Goal: Transaction & Acquisition: Purchase product/service

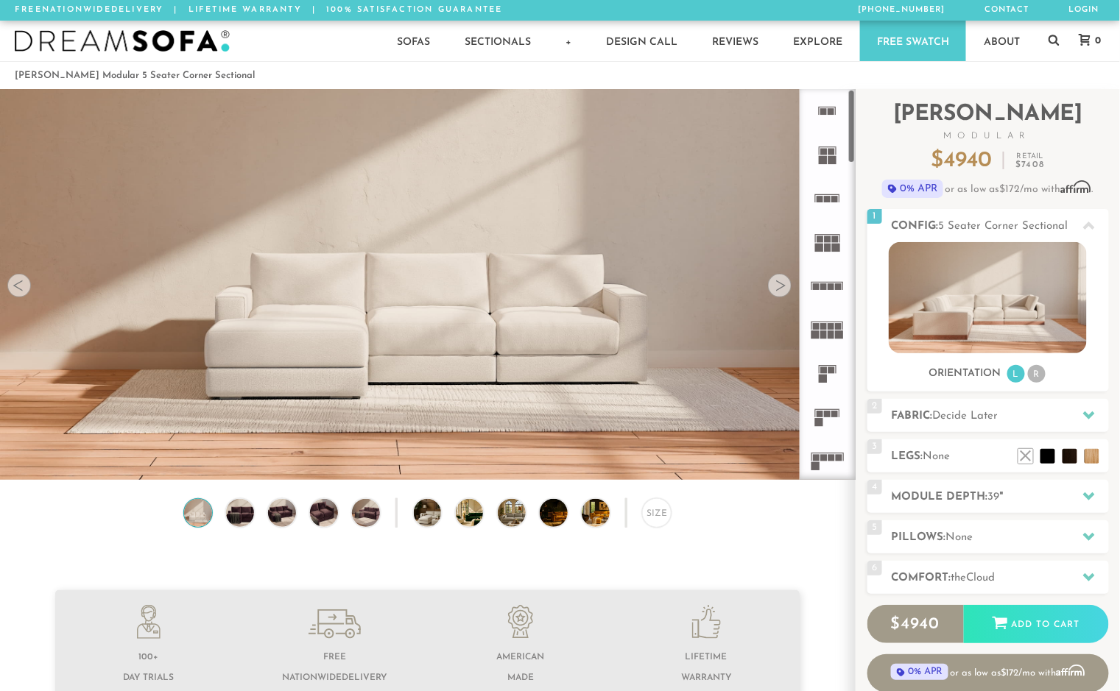
click at [815, 459] on rect at bounding box center [816, 458] width 7 height 7
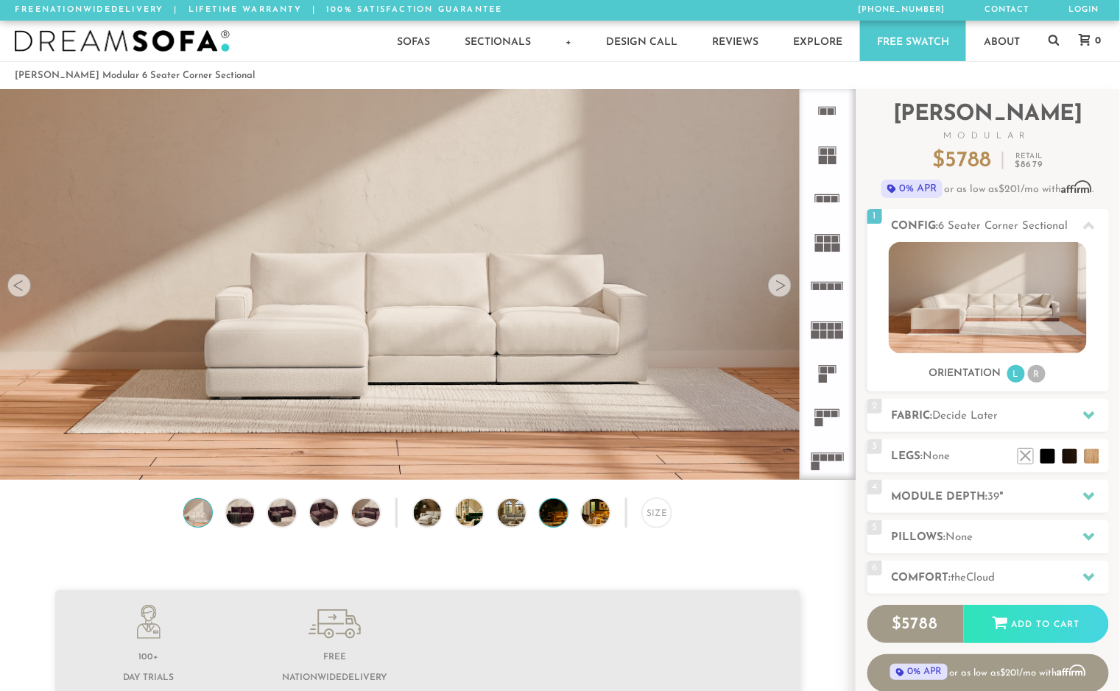
scroll to position [16384, 1111]
click at [956, 416] on span "Decide Later" at bounding box center [966, 416] width 66 height 11
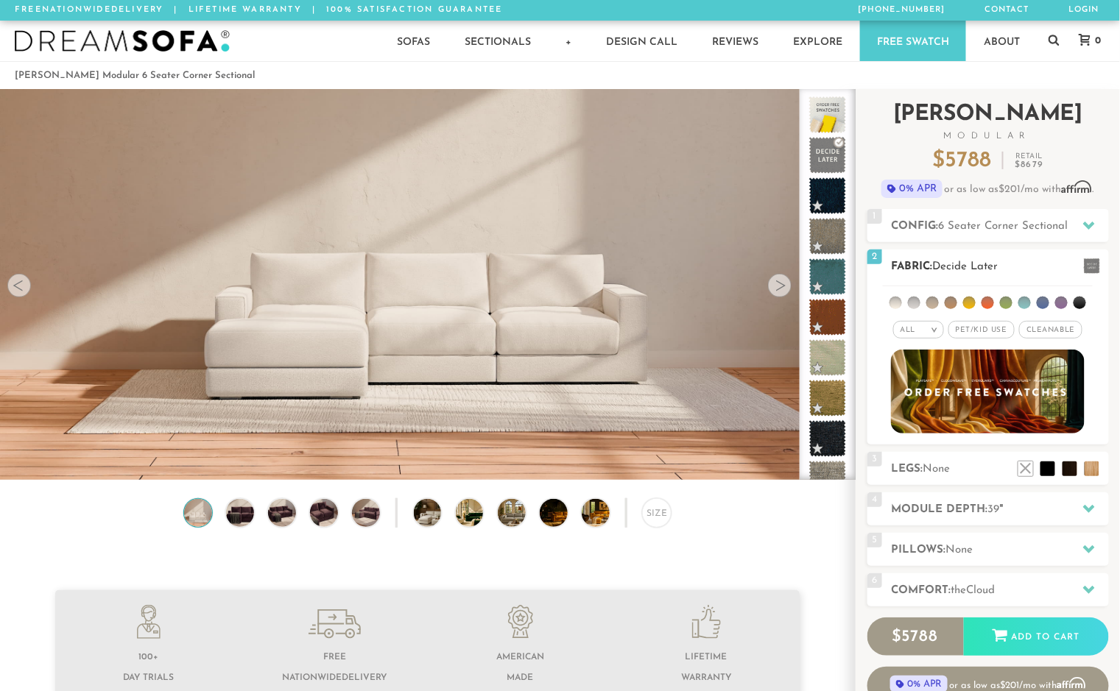
click at [894, 303] on li at bounding box center [896, 303] width 13 height 13
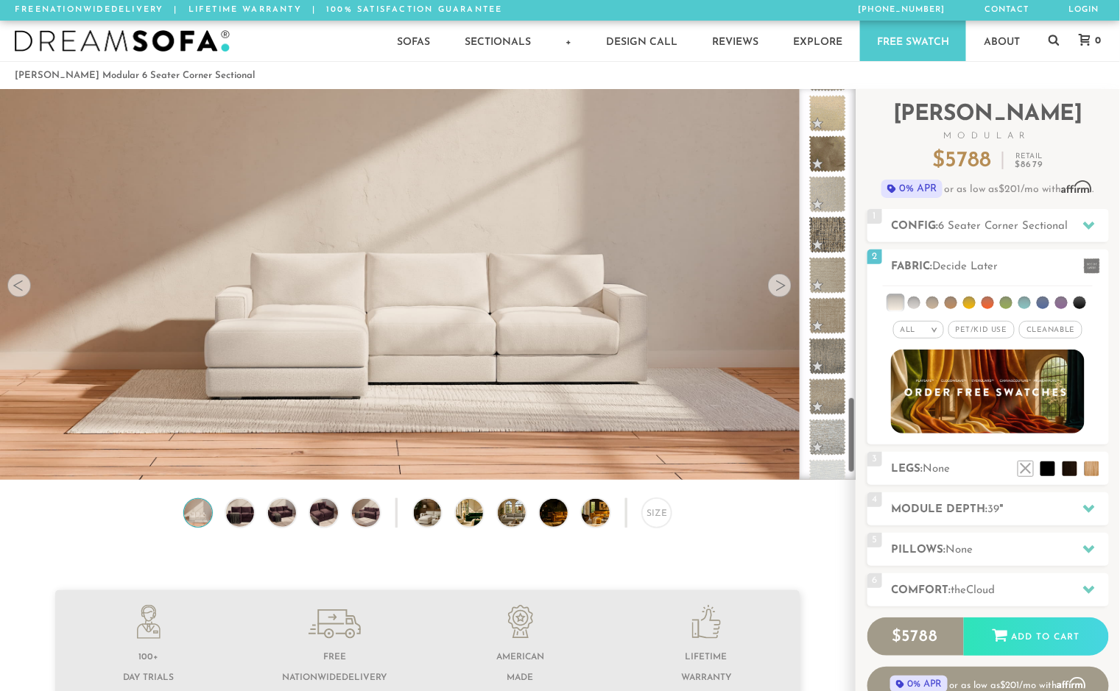
scroll to position [1641, 0]
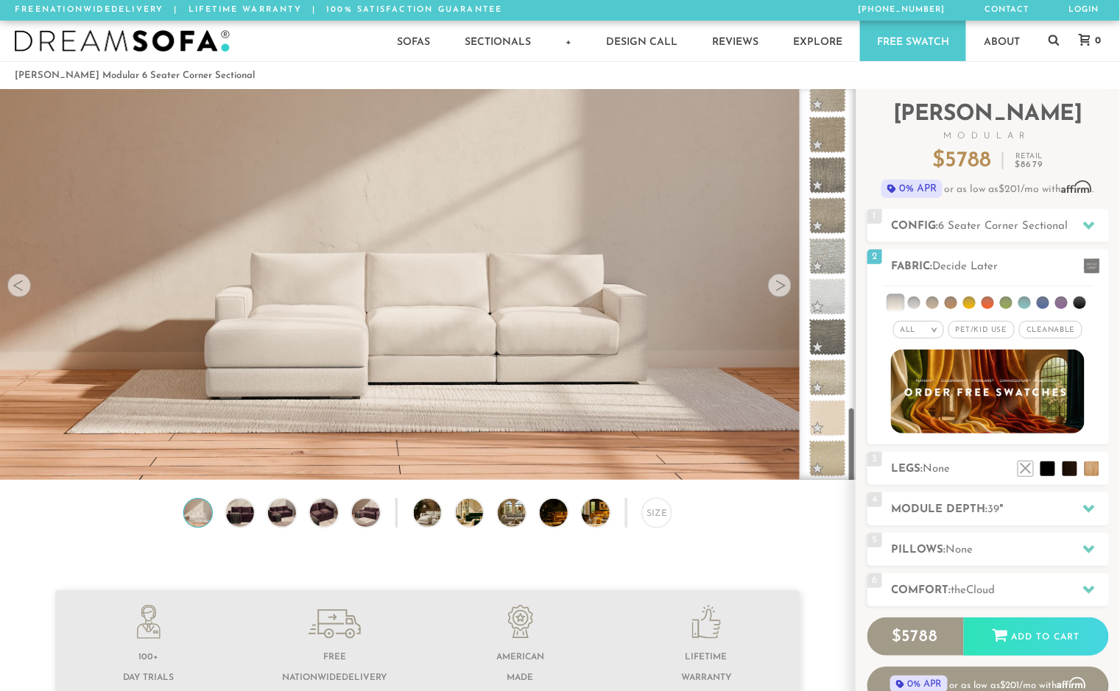
drag, startPoint x: 850, startPoint y: 158, endPoint x: 840, endPoint y: 504, distance: 345.5
click at [841, 480] on div "Lifetime Warranty American Made Personalized by You Designer Experience 1800-78…" at bounding box center [560, 284] width 1120 height 391
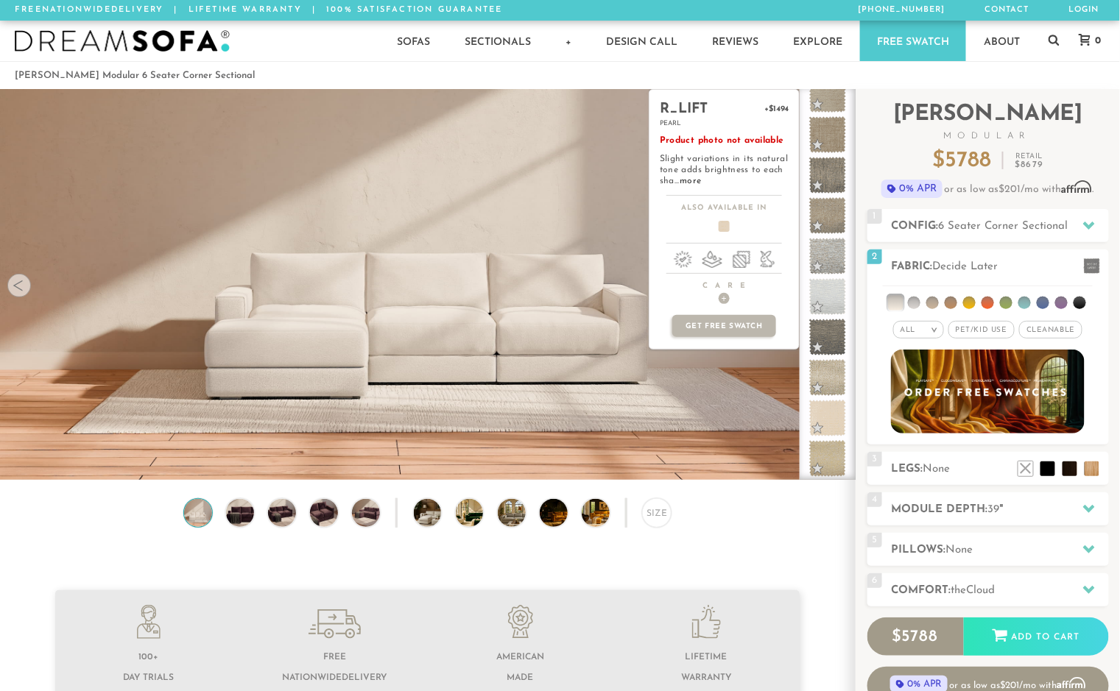
click at [789, 416] on div "r_lift +$1494 pearl Product photo not available Slight variations in its natura…" at bounding box center [724, 284] width 151 height 391
click at [817, 420] on span at bounding box center [828, 418] width 46 height 46
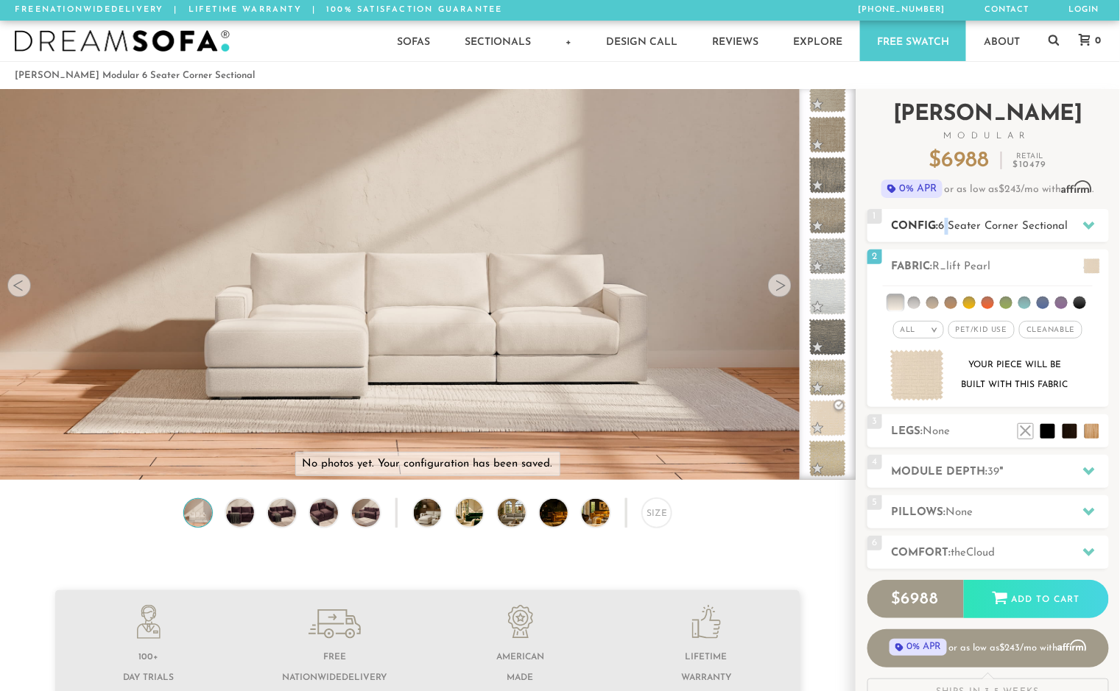
click at [943, 228] on span "6 Seater Corner Sectional" at bounding box center [1004, 226] width 130 height 11
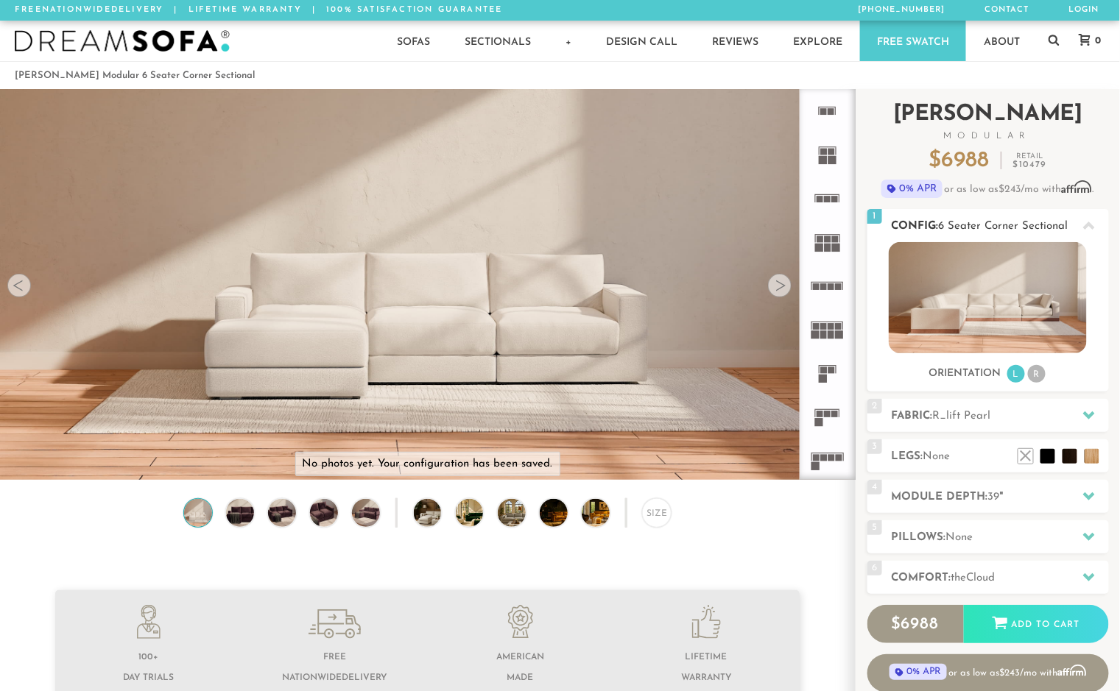
click at [1033, 379] on li "R" at bounding box center [1037, 374] width 18 height 18
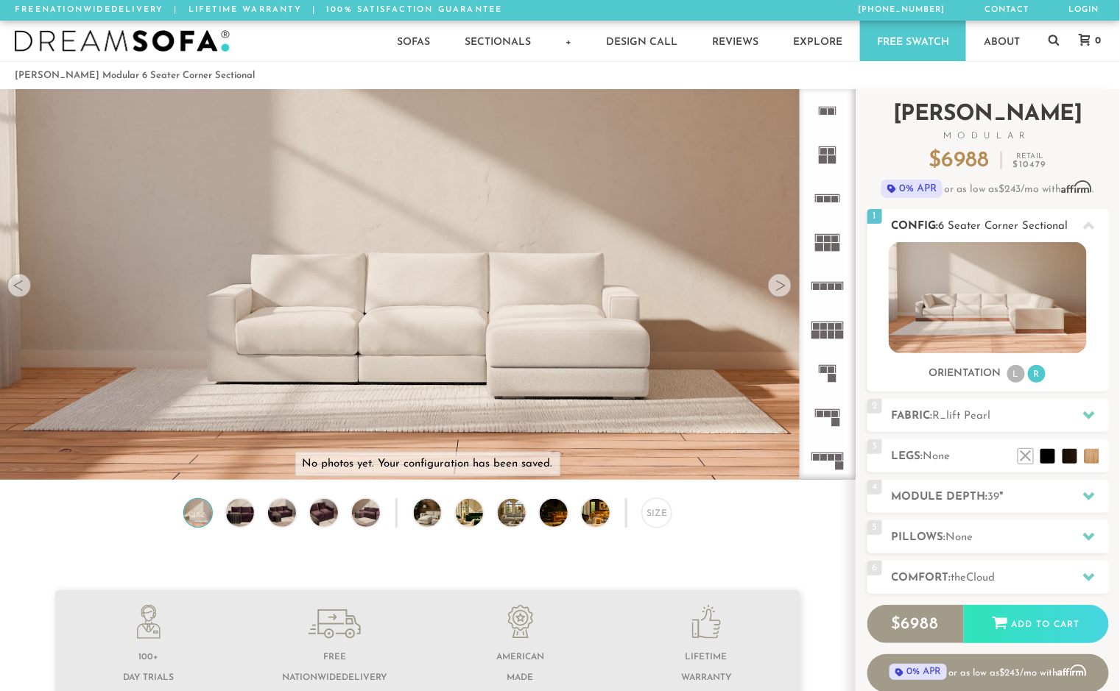
click at [1013, 376] on li "L" at bounding box center [1016, 374] width 18 height 18
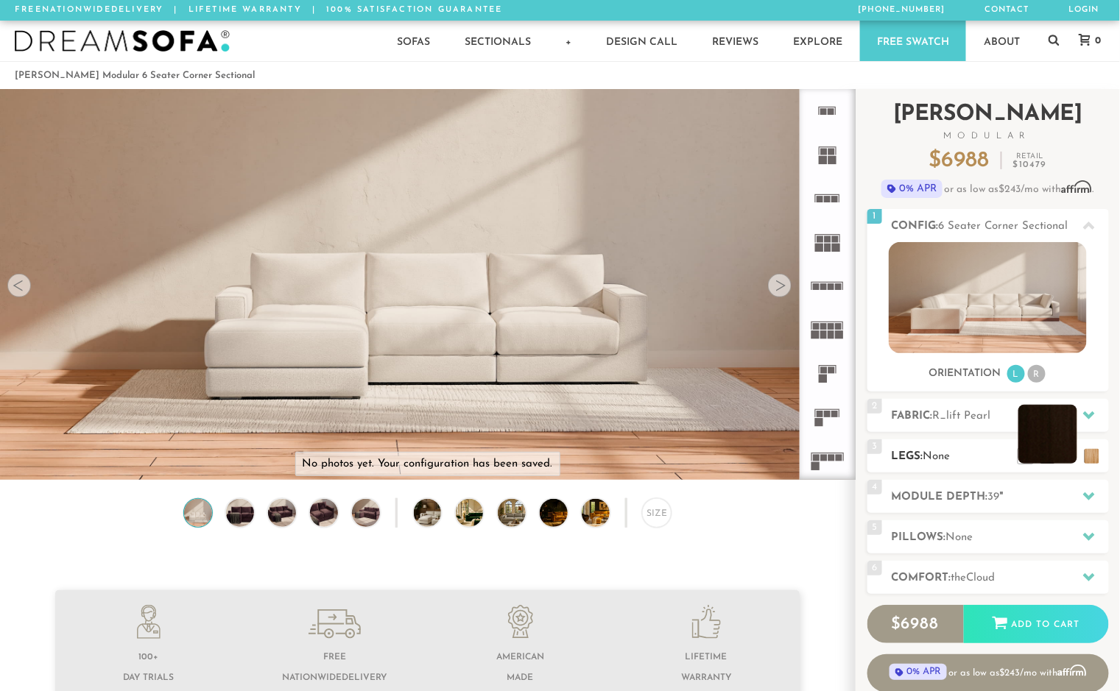
click at [1055, 454] on li at bounding box center [1047, 434] width 59 height 59
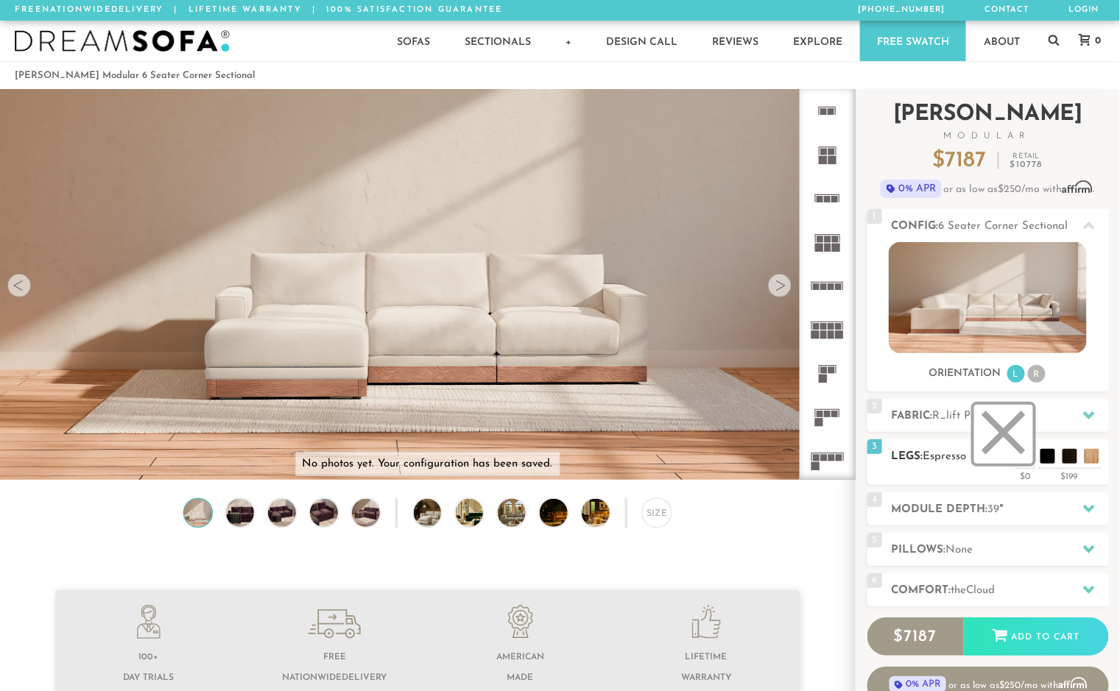
click at [1010, 453] on li at bounding box center [1003, 434] width 59 height 59
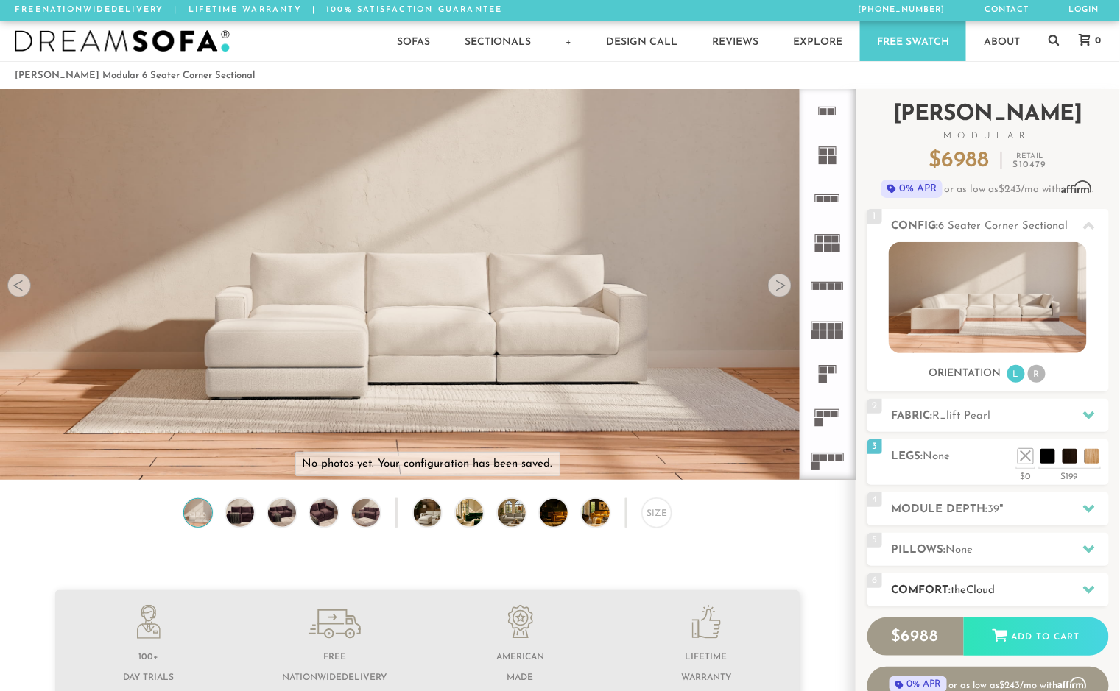
click at [1094, 588] on div at bounding box center [1089, 590] width 31 height 30
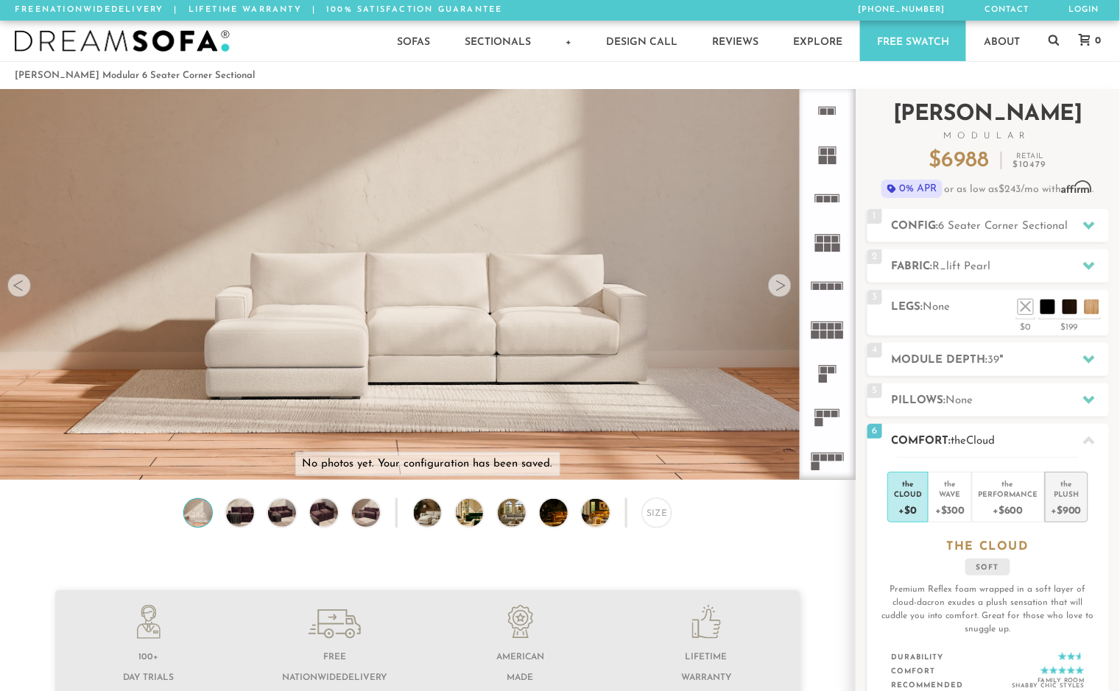
click at [1062, 496] on div "Plush" at bounding box center [1067, 494] width 30 height 10
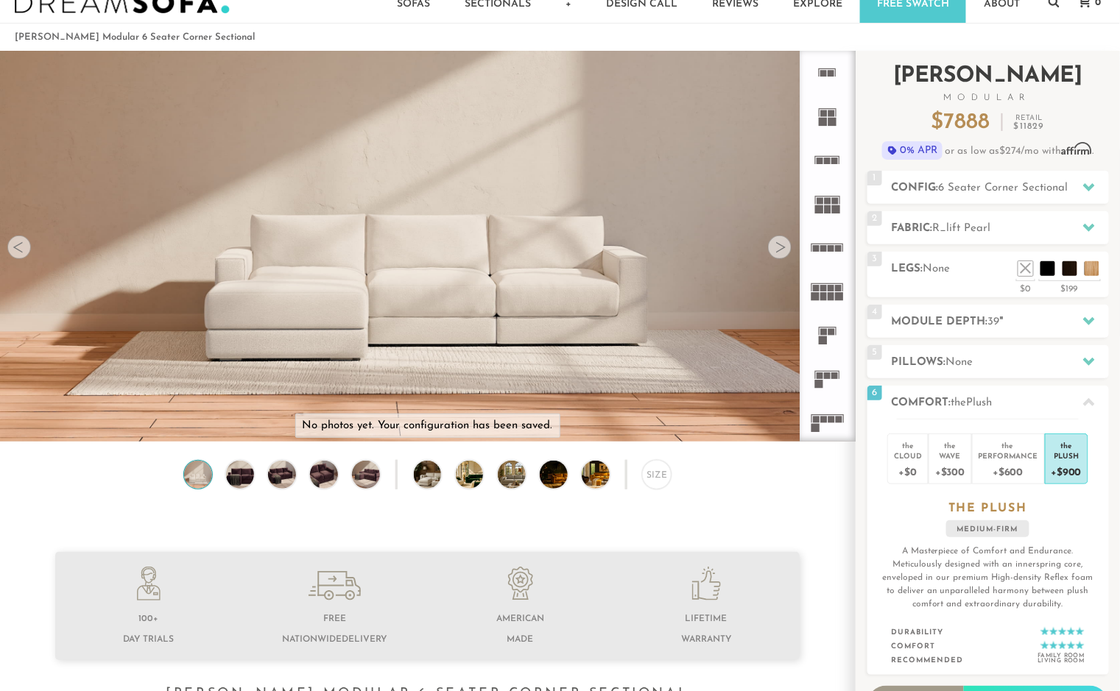
scroll to position [66, 0]
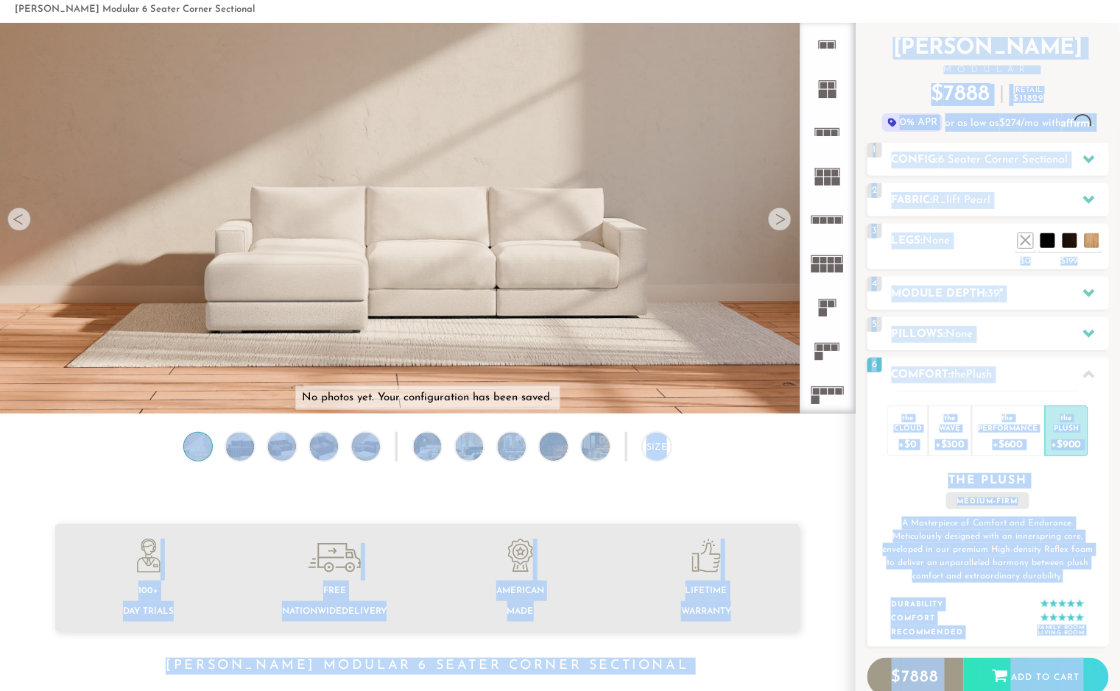
drag, startPoint x: 180, startPoint y: 443, endPoint x: 155, endPoint y: 460, distance: 30.2
click at [207, 449] on img at bounding box center [197, 447] width 33 height 28
click at [206, 445] on img at bounding box center [197, 447] width 33 height 28
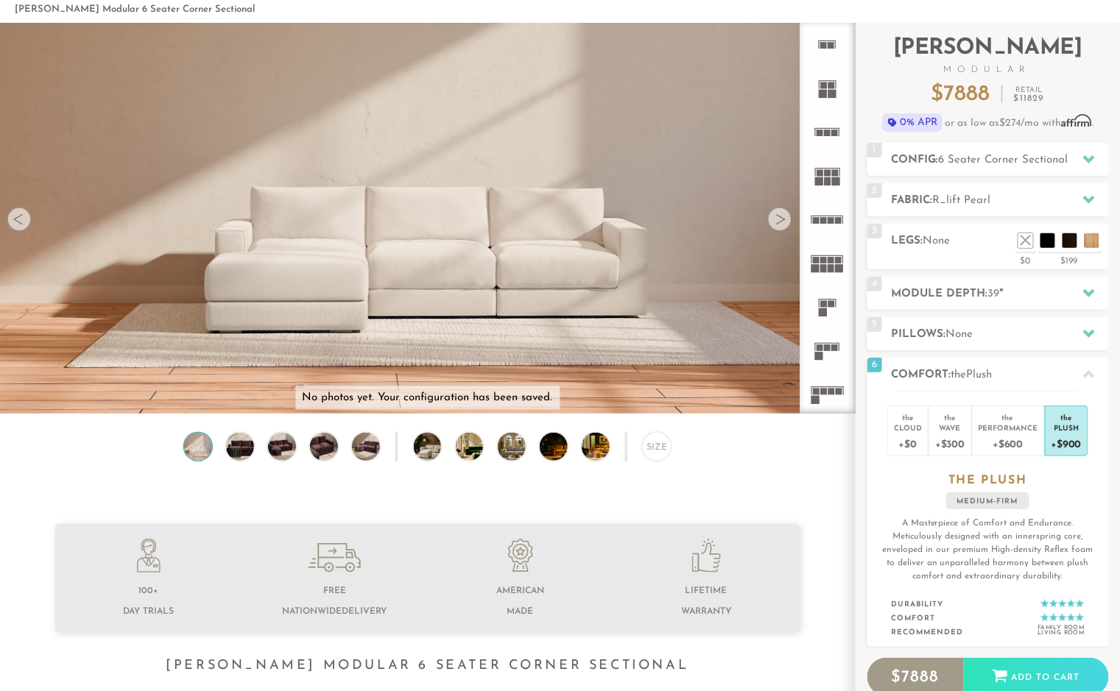
click at [200, 451] on img at bounding box center [197, 447] width 33 height 28
click at [236, 453] on img at bounding box center [239, 447] width 33 height 28
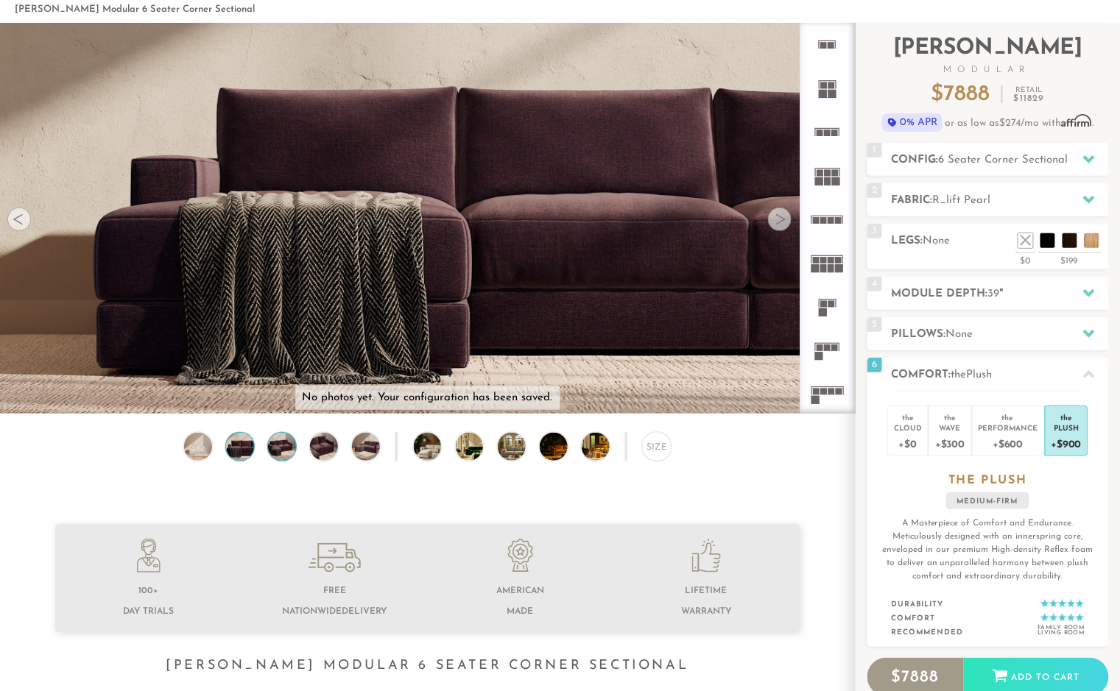
click at [279, 454] on img at bounding box center [281, 447] width 33 height 28
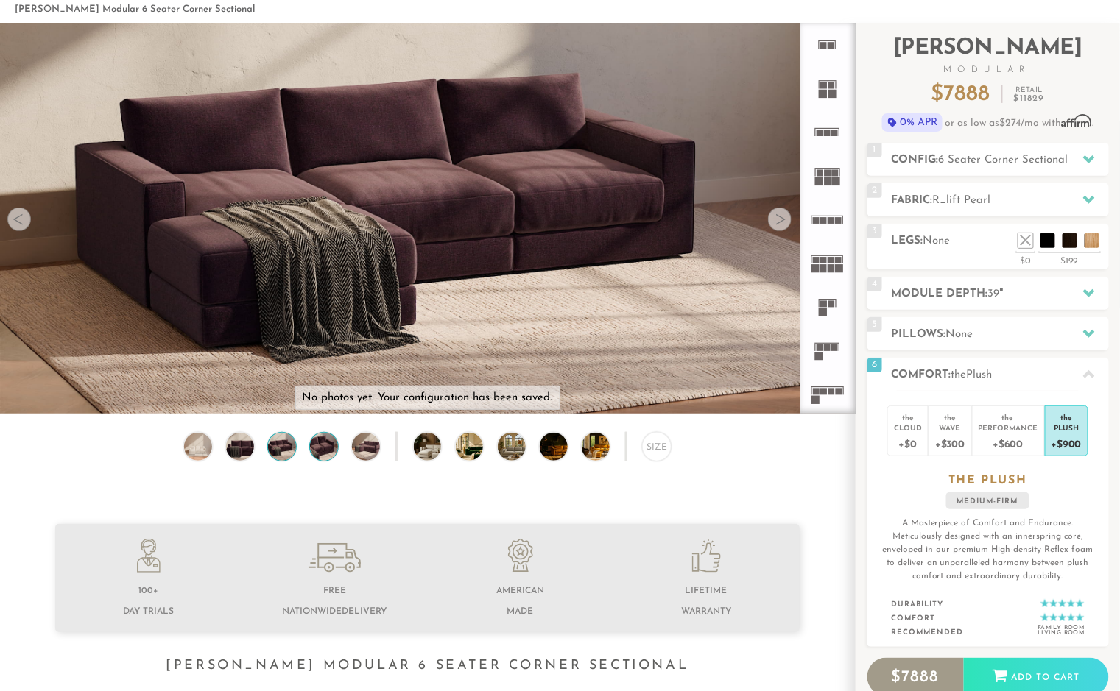
click at [316, 454] on img at bounding box center [323, 447] width 33 height 28
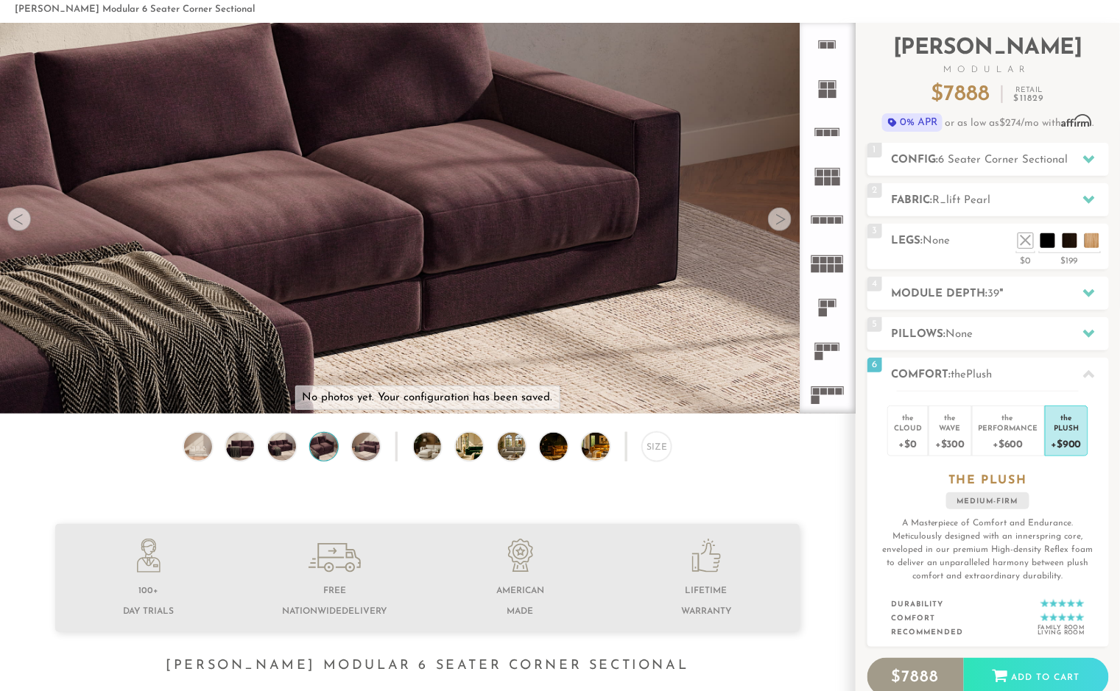
click at [339, 455] on div "Size" at bounding box center [427, 450] width 855 height 37
click at [366, 453] on img at bounding box center [366, 447] width 33 height 28
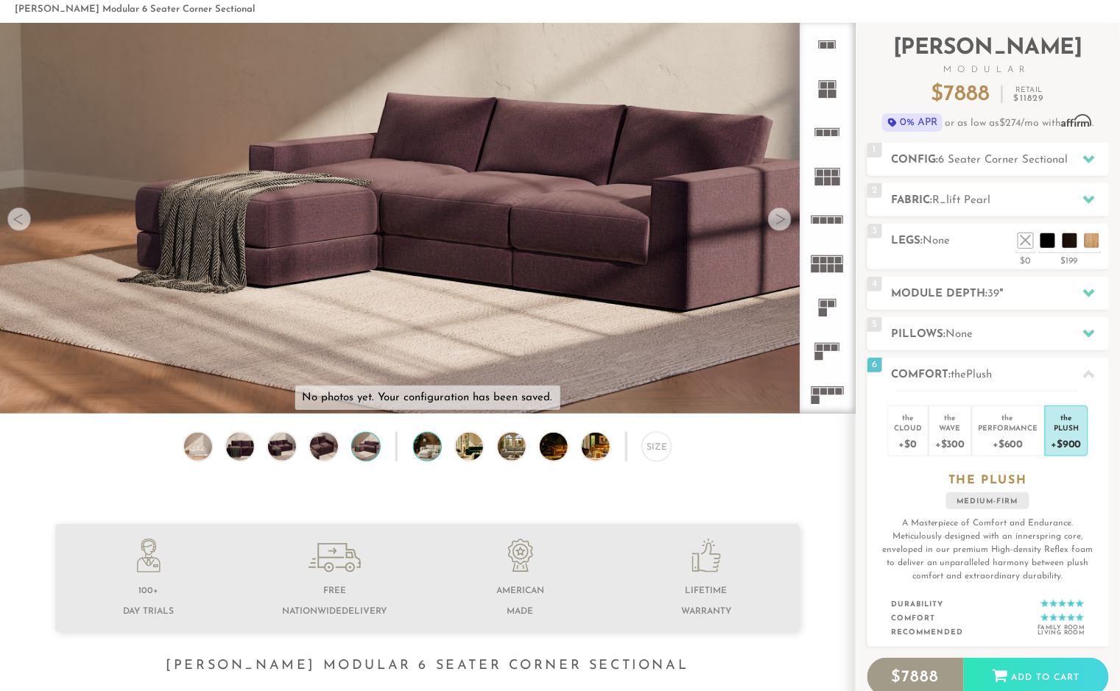
click at [426, 454] on img at bounding box center [438, 447] width 49 height 28
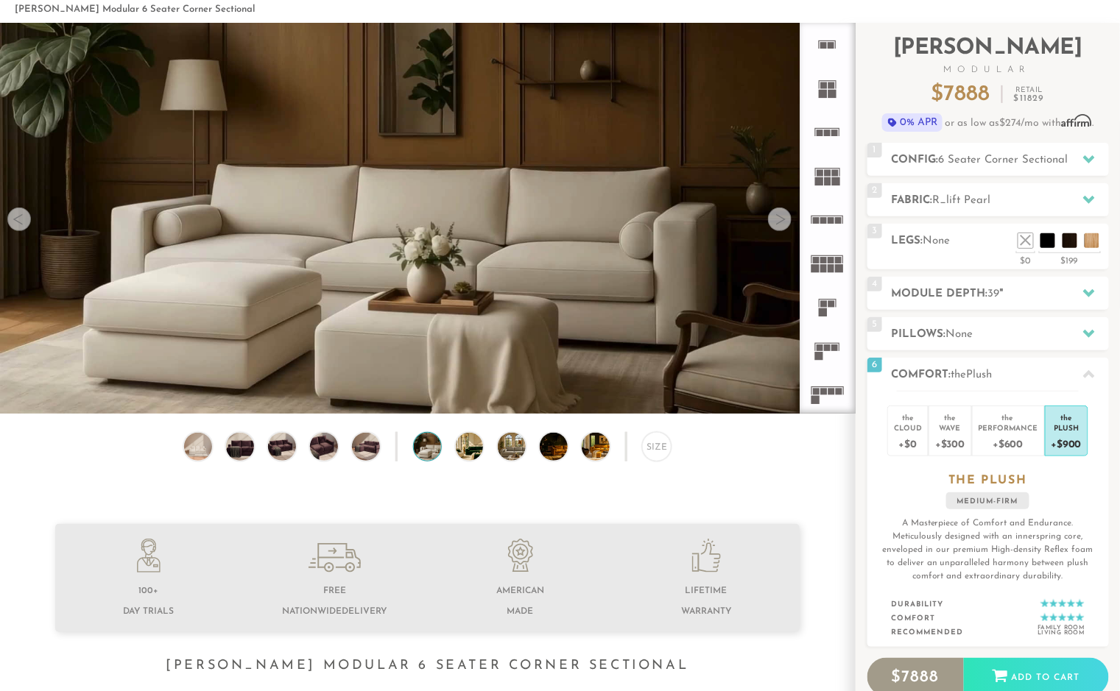
click at [448, 448] on div "Size" at bounding box center [427, 450] width 855 height 37
click at [474, 452] on img at bounding box center [480, 447] width 49 height 28
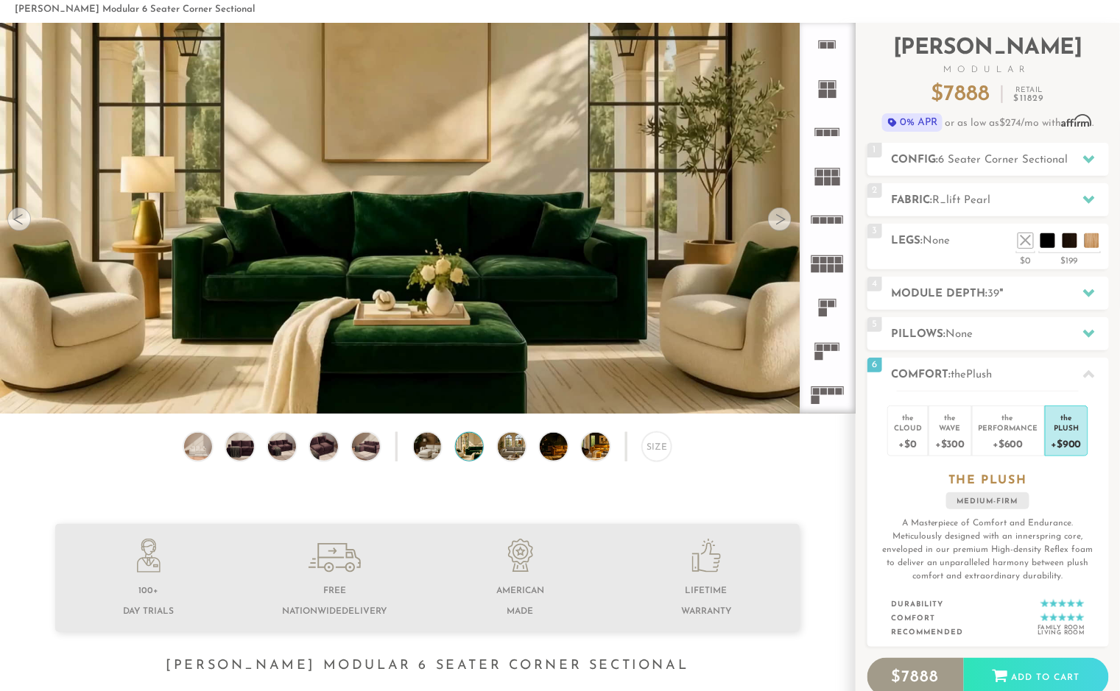
click at [496, 454] on div "Size" at bounding box center [427, 450] width 855 height 37
click at [513, 454] on img at bounding box center [522, 447] width 49 height 28
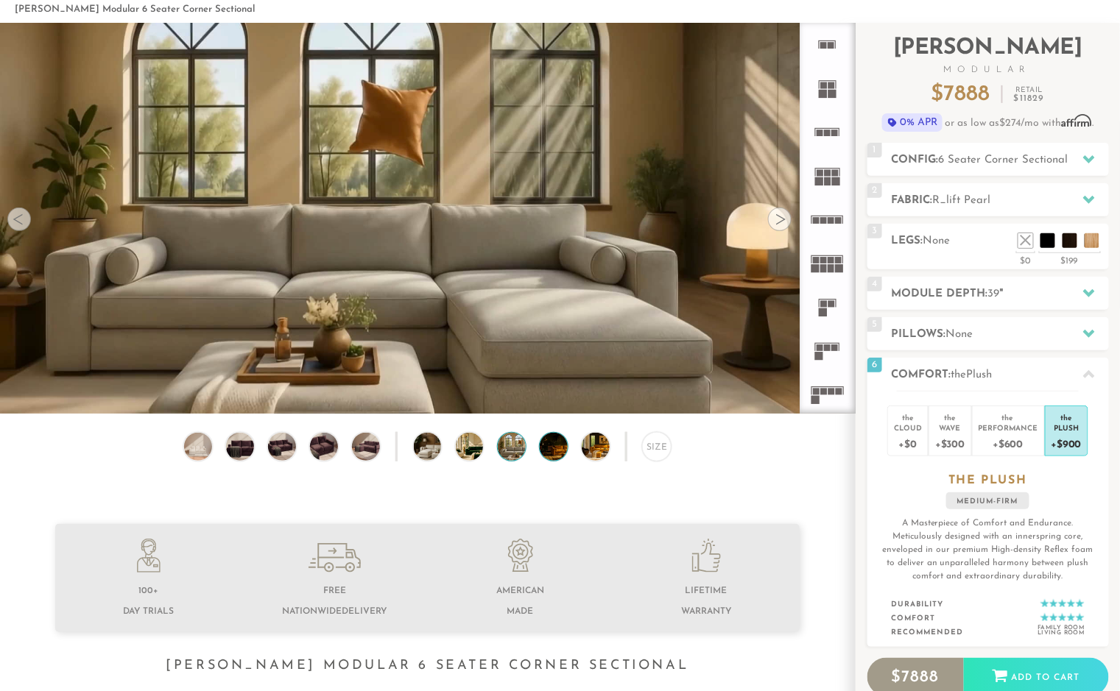
click at [552, 455] on img at bounding box center [564, 447] width 49 height 28
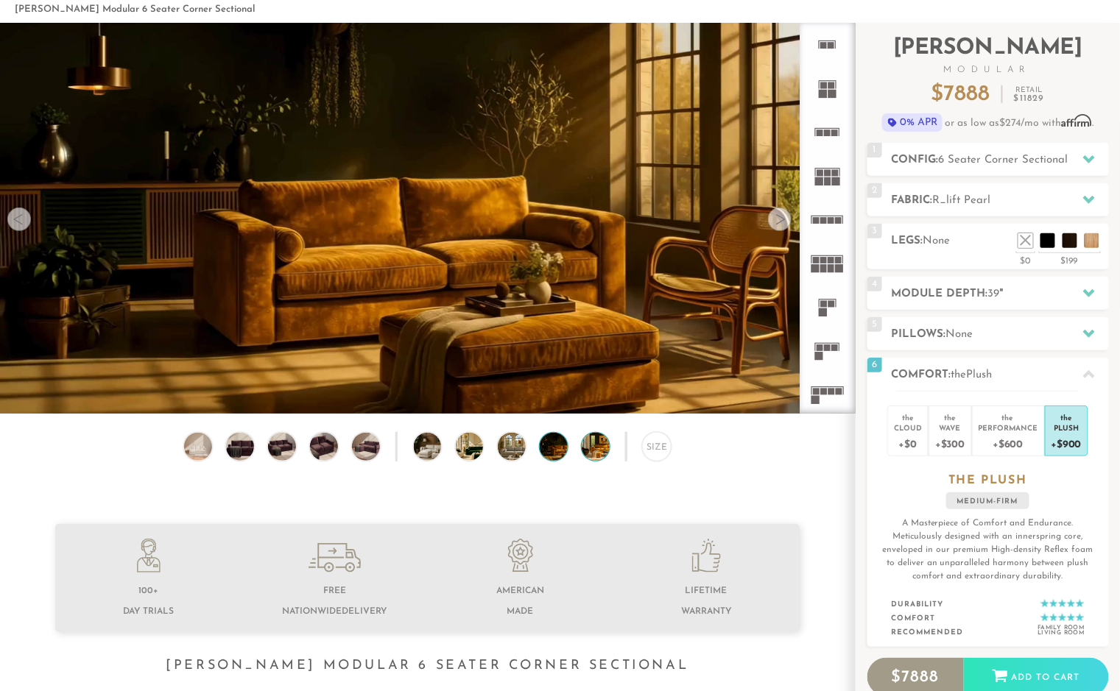
click at [591, 455] on img at bounding box center [606, 447] width 49 height 28
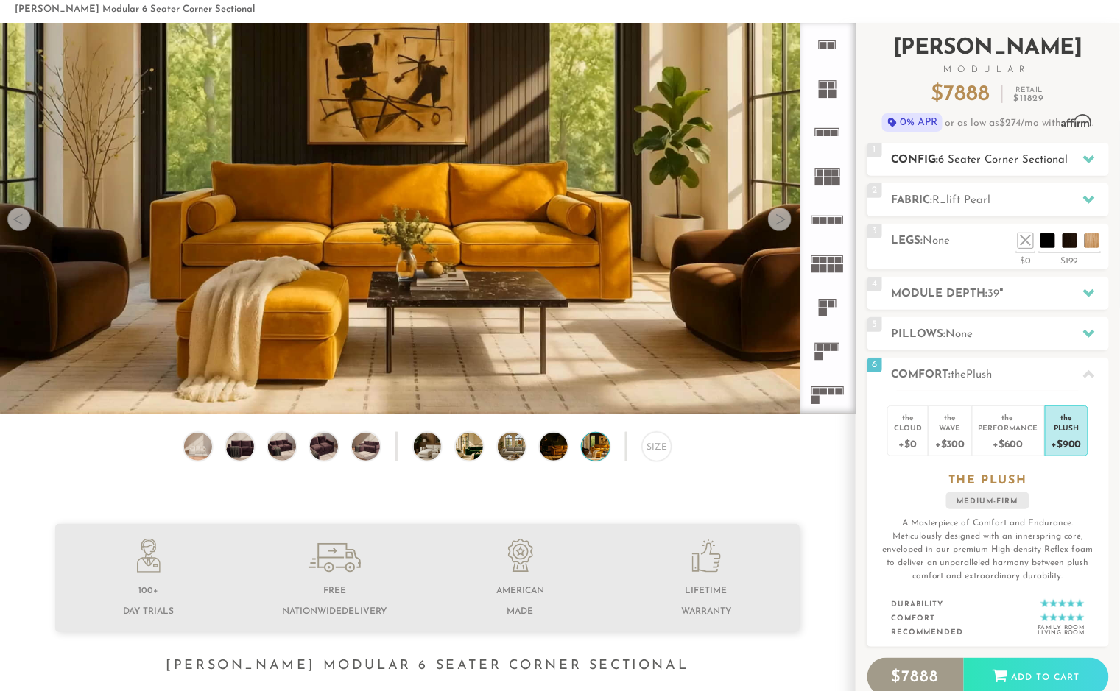
click at [999, 155] on span "6 Seater Corner Sectional" at bounding box center [1004, 160] width 130 height 11
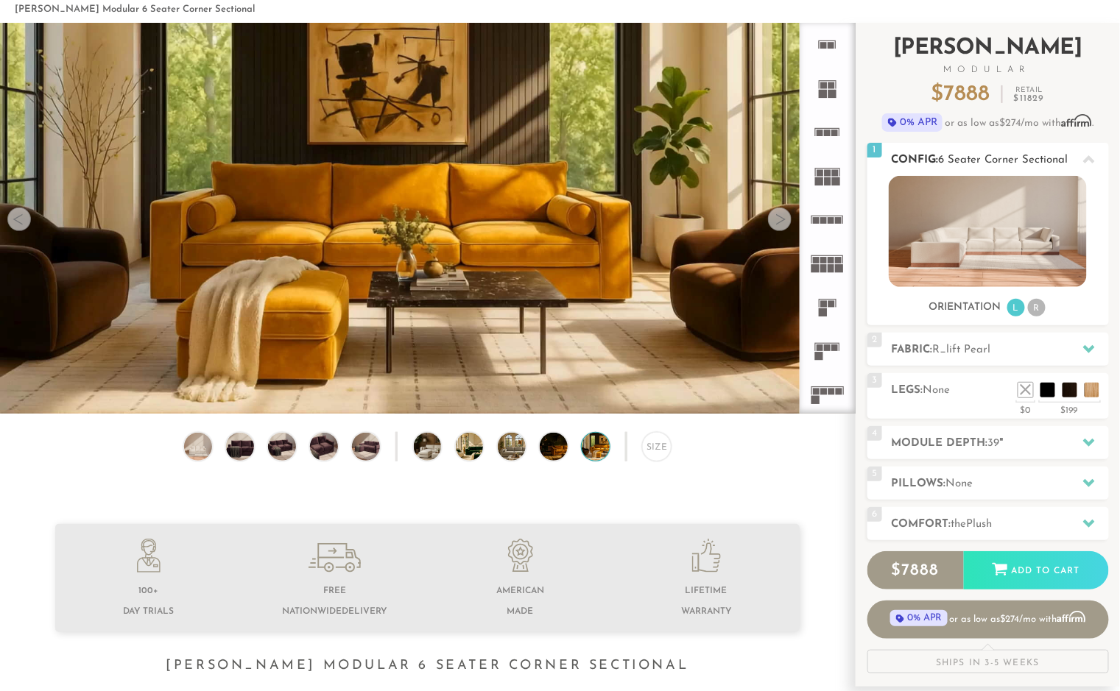
click at [1038, 306] on li "R" at bounding box center [1037, 308] width 18 height 18
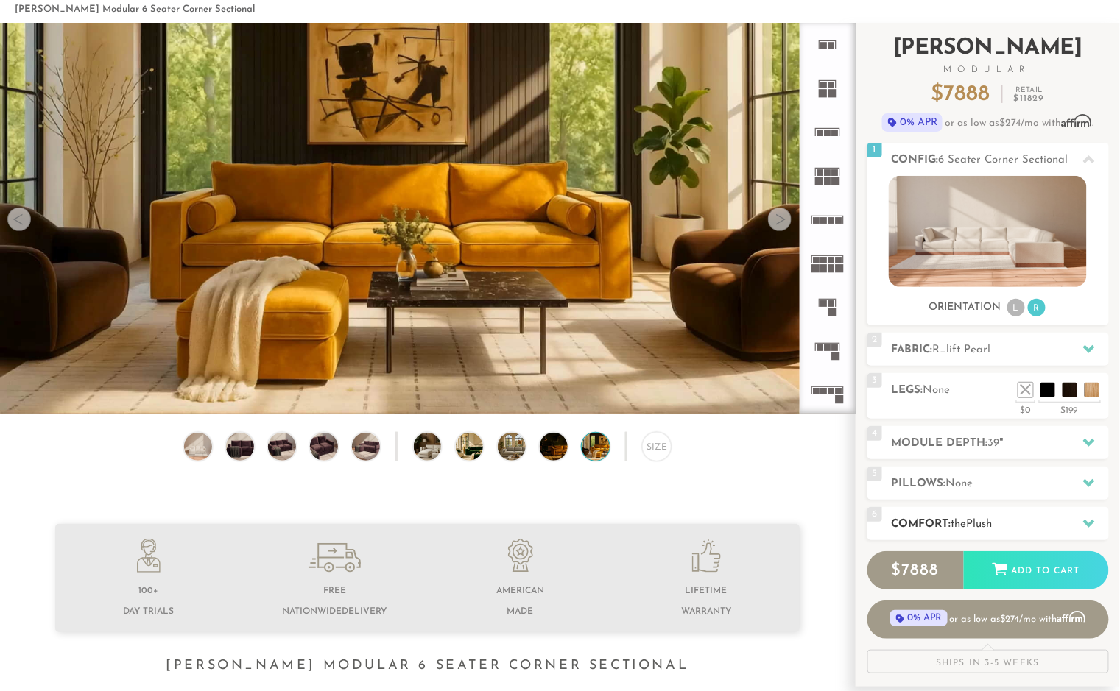
click at [1071, 524] on h2 "Comfort: the Plush" at bounding box center [1000, 524] width 217 height 17
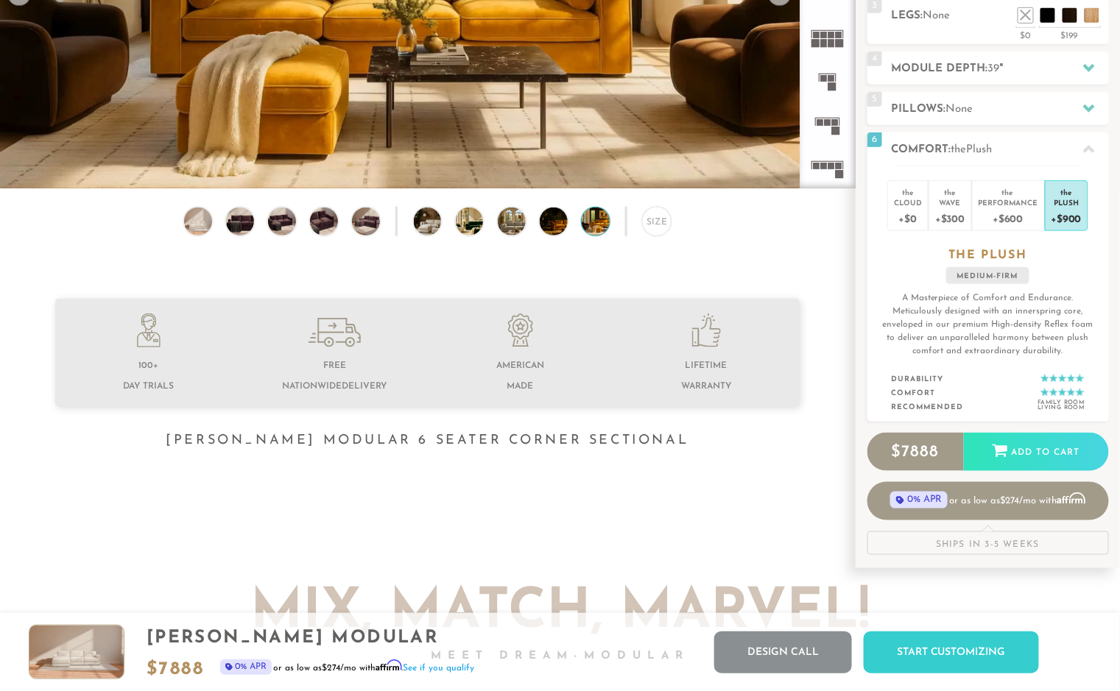
scroll to position [299, 0]
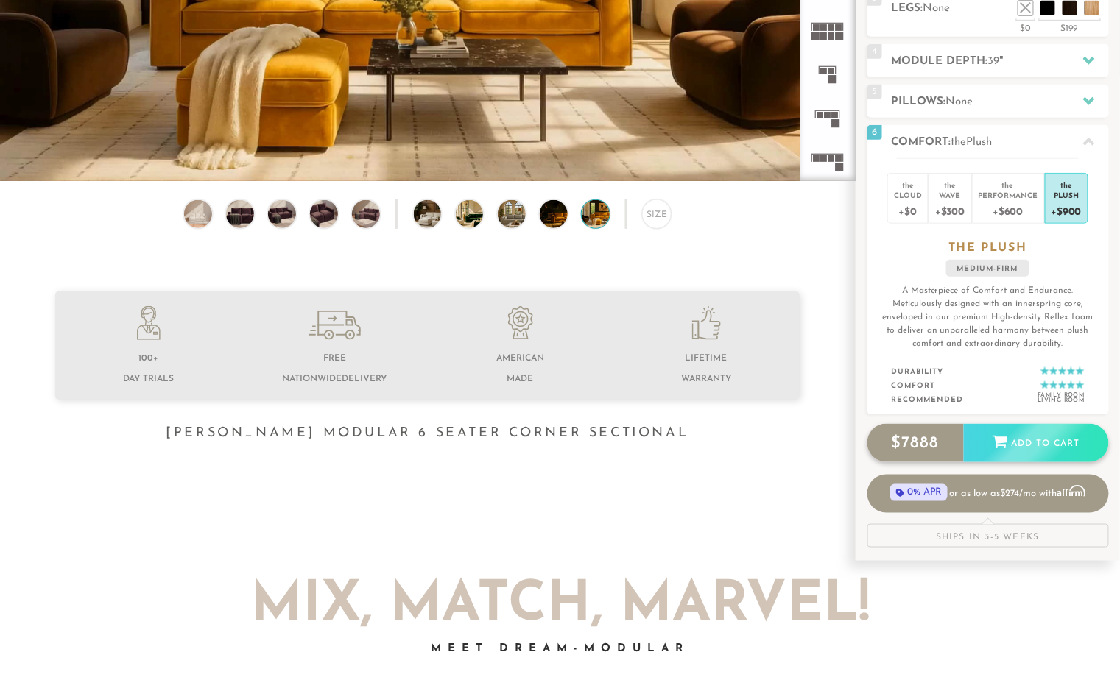
click at [1021, 439] on div "Add to Cart" at bounding box center [1036, 444] width 145 height 40
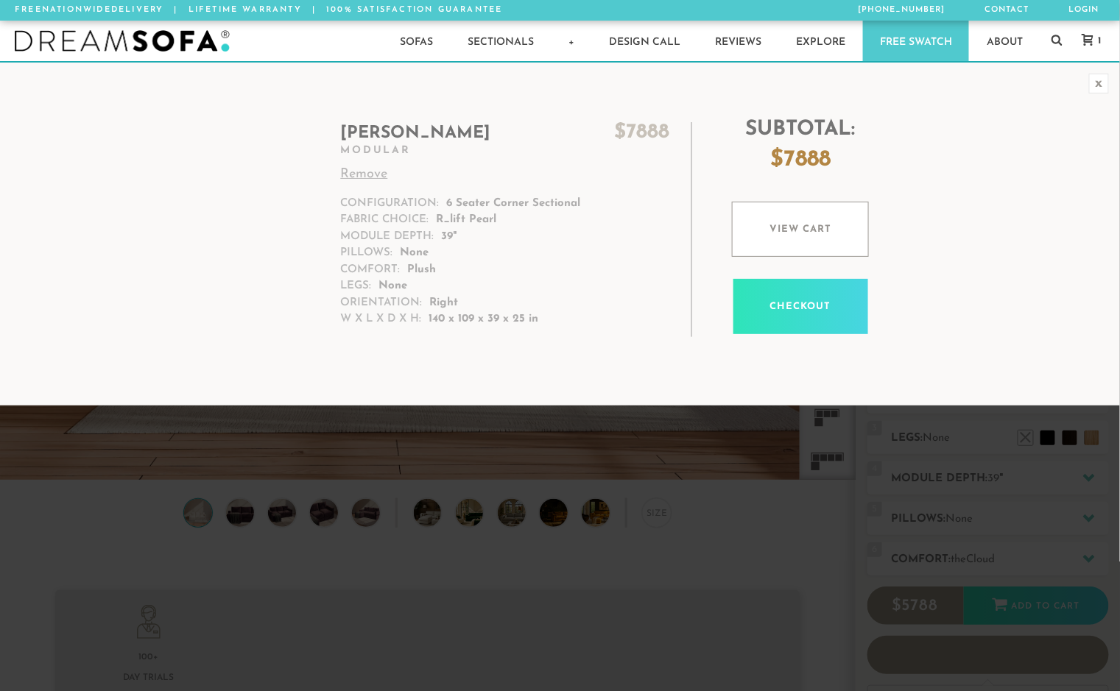
scroll to position [16384, 1111]
